Goal: Find specific page/section: Find specific page/section

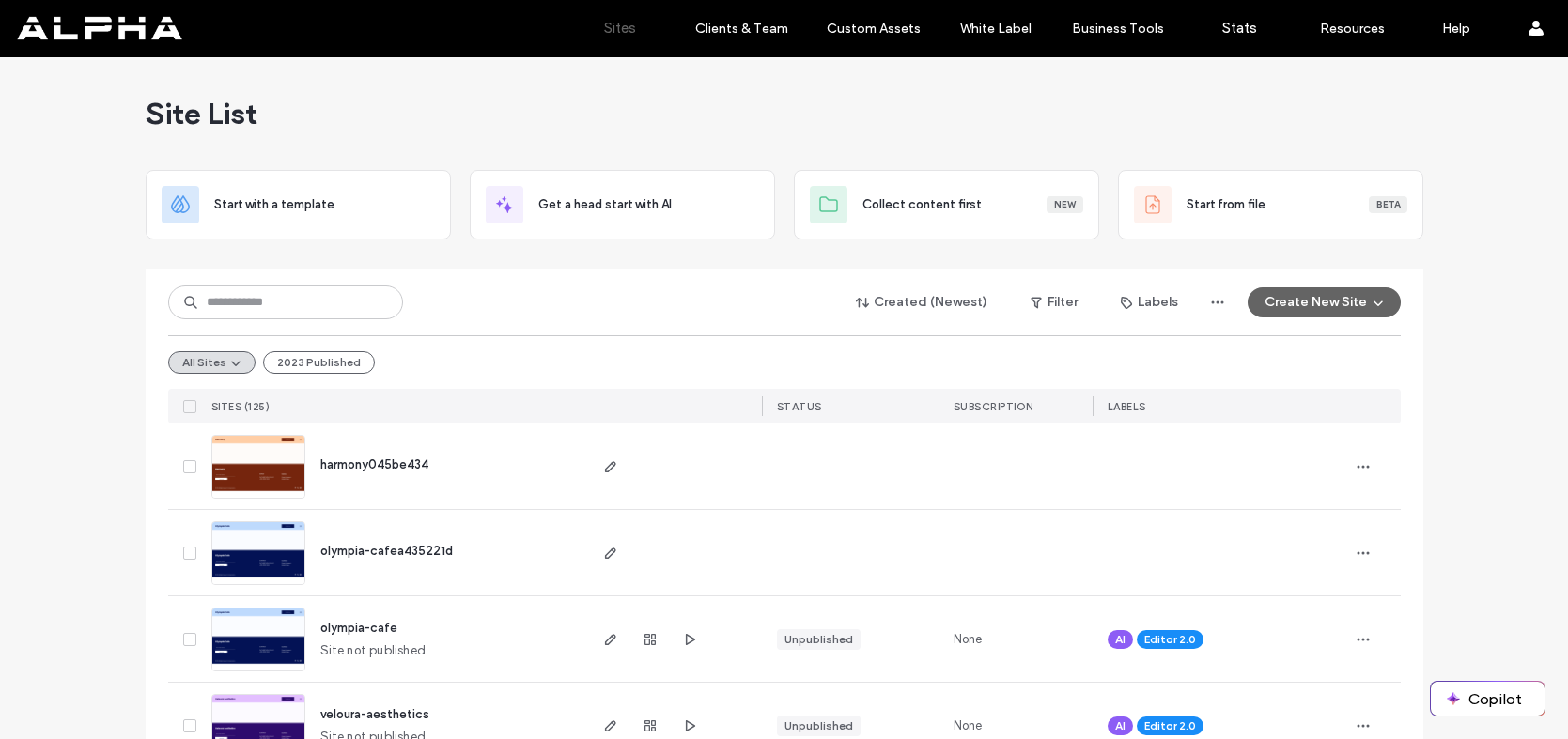
click at [290, 312] on input at bounding box center [285, 301] width 235 height 33
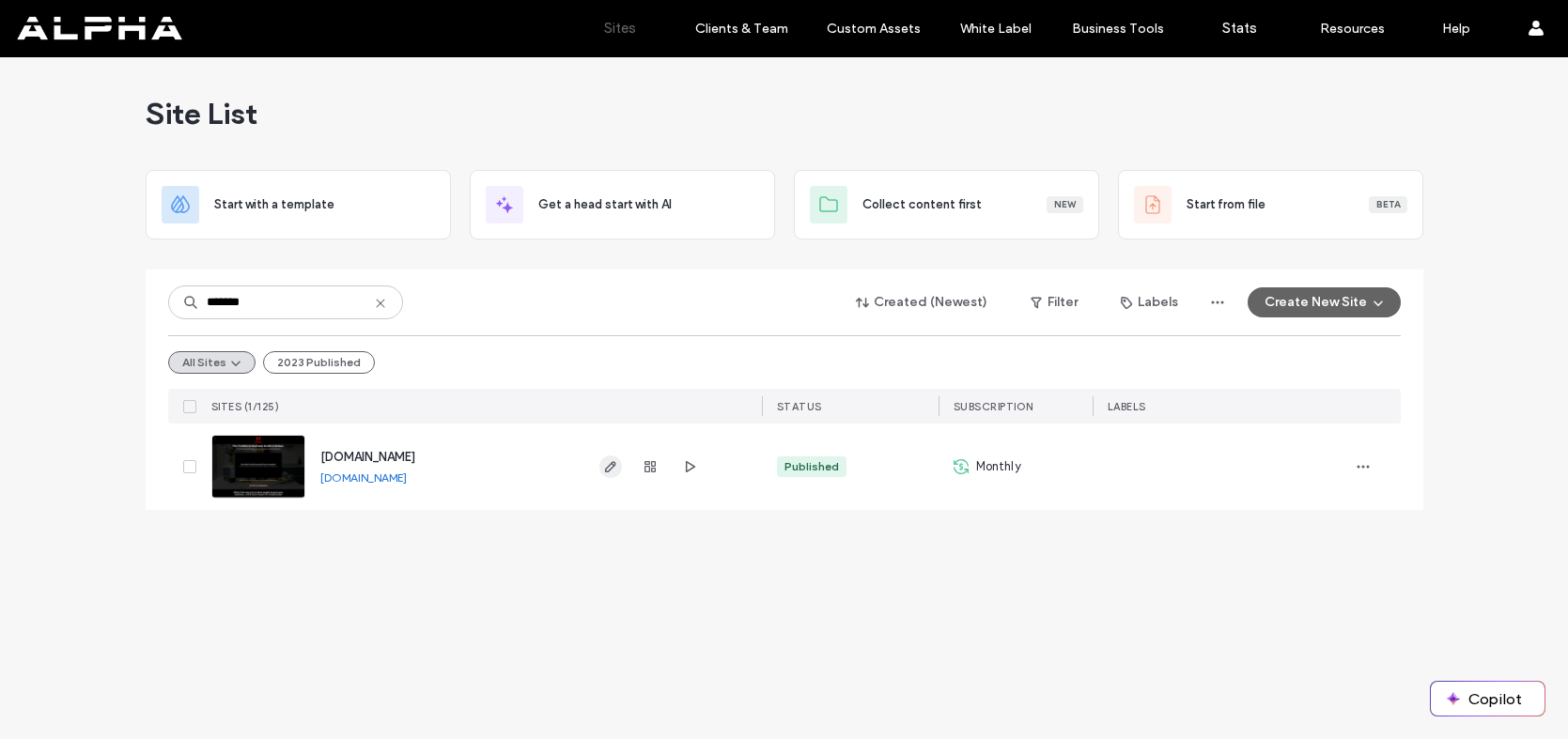
type input "*******"
click at [607, 470] on icon "button" at bounding box center [610, 467] width 15 height 15
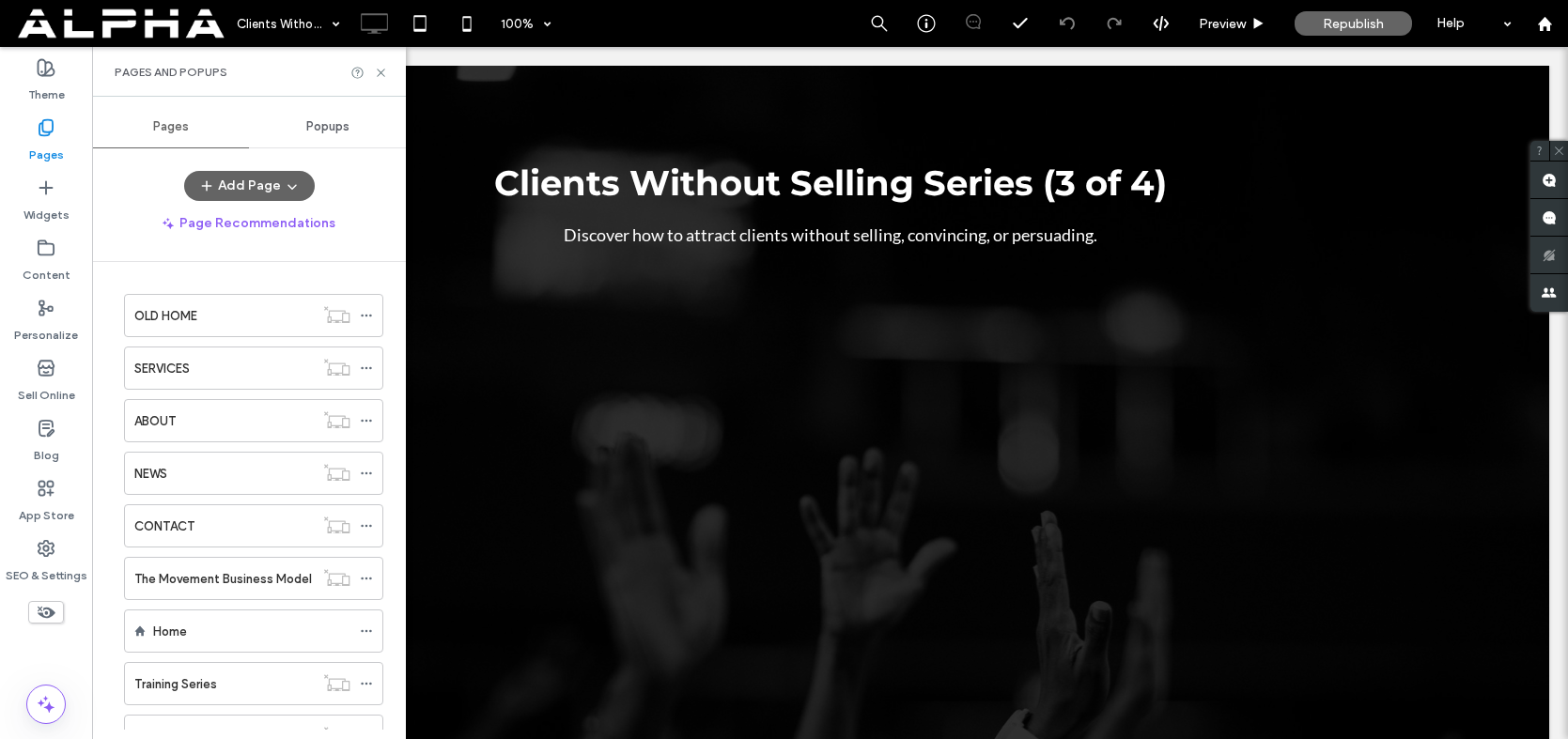
scroll to position [406, 0]
